Goal: Task Accomplishment & Management: Use online tool/utility

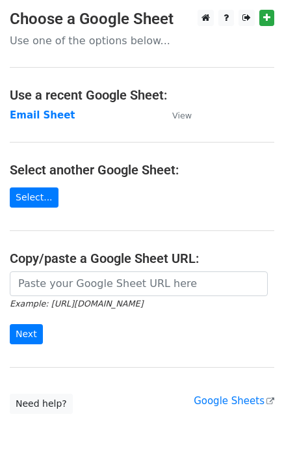
click at [32, 124] on main "Choose a Google Sheet Use one of the options below... Use a recent Google Sheet…" at bounding box center [142, 212] width 284 height 404
click at [33, 119] on strong "Email Sheet" at bounding box center [43, 115] width 66 height 12
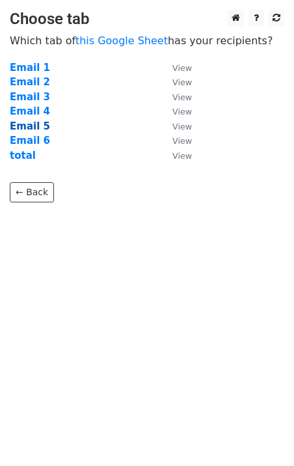
click at [33, 123] on strong "Email 5" at bounding box center [30, 126] width 40 height 12
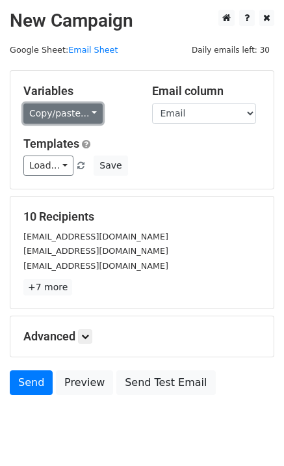
click at [71, 105] on link "Copy/paste..." at bounding box center [62, 113] width 79 height 20
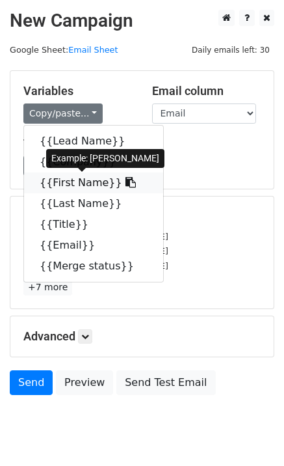
click at [66, 183] on link "{{First Name}}" at bounding box center [93, 182] width 139 height 21
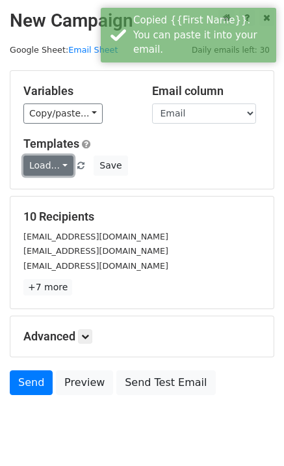
click at [59, 172] on link "Load..." at bounding box center [48, 166] width 50 height 20
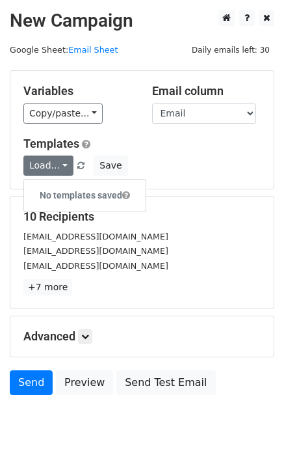
click at [210, 150] on h5 "Templates" at bounding box center [142, 144] width 238 height 14
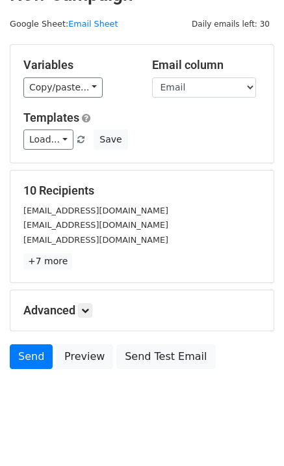
scroll to position [40, 0]
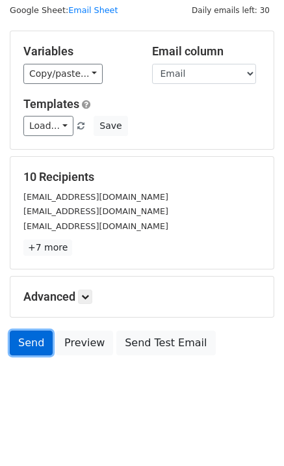
click at [19, 334] on link "Send" at bounding box center [31, 343] width 43 height 25
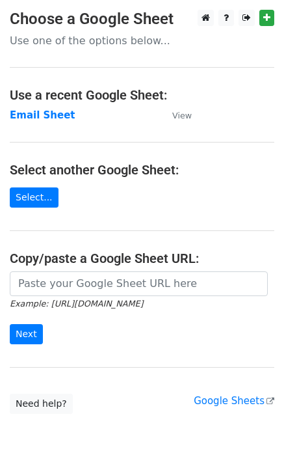
click at [45, 122] on td "Email Sheet" at bounding box center [85, 115] width 150 height 15
click at [52, 116] on strong "Email Sheet" at bounding box center [43, 115] width 66 height 12
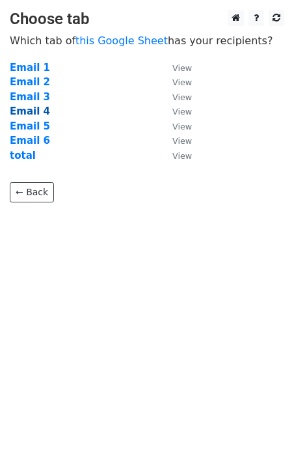
click at [40, 111] on strong "Email 4" at bounding box center [30, 111] width 40 height 12
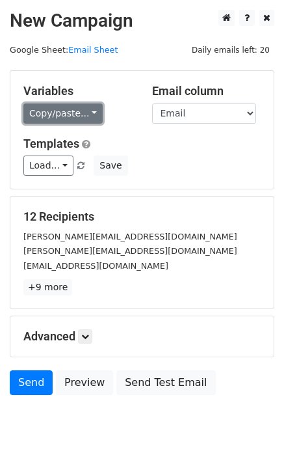
click at [60, 118] on link "Copy/paste..." at bounding box center [62, 113] width 79 height 20
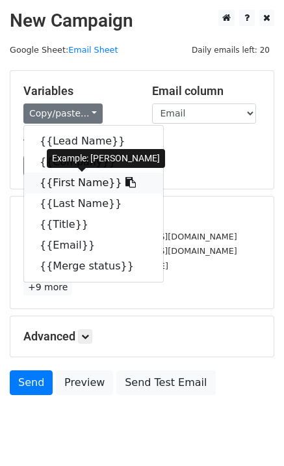
click at [76, 182] on link "{{First Name}}" at bounding box center [93, 182] width 139 height 21
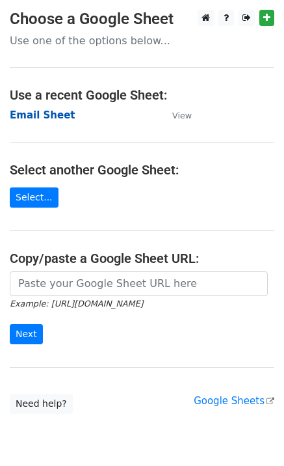
click at [48, 114] on strong "Email Sheet" at bounding box center [43, 115] width 66 height 12
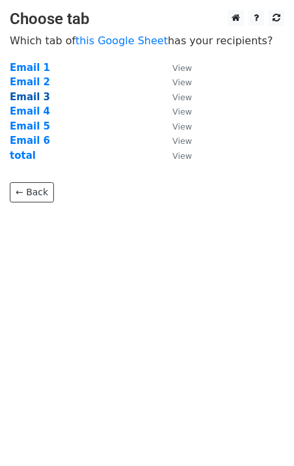
click at [36, 98] on strong "Email 3" at bounding box center [30, 97] width 40 height 12
